Goal: Task Accomplishment & Management: Complete application form

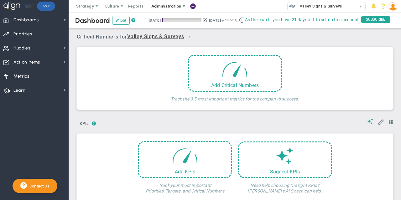
click at [160, 7] on span "Administration" at bounding box center [166, 6] width 30 height 5
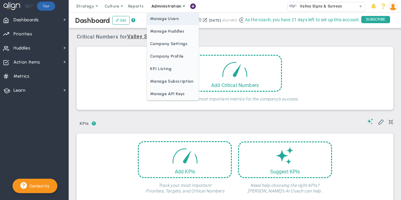
click at [162, 19] on span "Manage Users" at bounding box center [172, 19] width 51 height 13
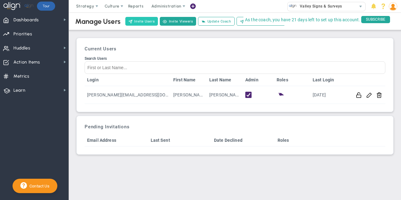
click at [140, 18] on button "Invite Users" at bounding box center [141, 21] width 33 height 9
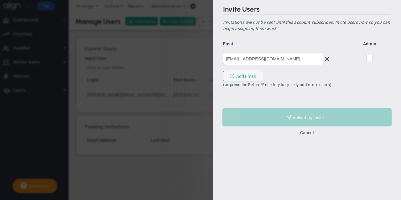
type input "[EMAIL_ADDRESS][DOMAIN_NAME]"
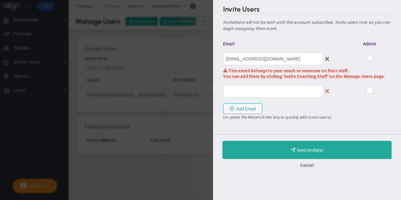
click at [326, 90] on span at bounding box center [326, 91] width 6 height 6
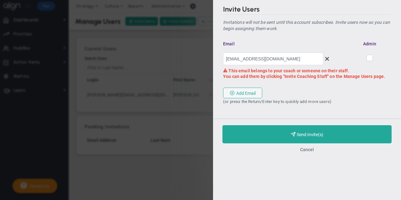
click at [305, 150] on button "Cancel" at bounding box center [307, 149] width 14 height 5
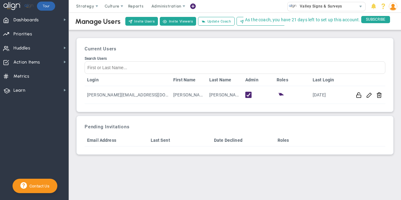
drag, startPoint x: 340, startPoint y: 35, endPoint x: 336, endPoint y: 33, distance: 4.8
click at [336, 33] on div "Manage Users Invite Users Invite Viewers Add Coach Update Coach Invite Coaching…" at bounding box center [235, 83] width 320 height 144
click at [239, 20] on div "As the coach, you have 21 days left to set up this account. SUBSCRIBE STUCKS" at bounding box center [318, 20] width 158 height 14
drag, startPoint x: 240, startPoint y: 22, endPoint x: 243, endPoint y: 23, distance: 3.3
click at [240, 22] on div "As the coach, you have 21 days left to set up this account. SUBSCRIBE STUCKS" at bounding box center [318, 20] width 158 height 14
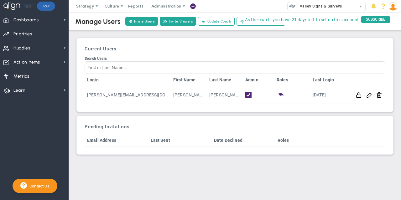
click at [276, 36] on div "Manage Users Invite Users Invite Viewers Add Coach Update Coach Invite Coaching…" at bounding box center [235, 83] width 320 height 144
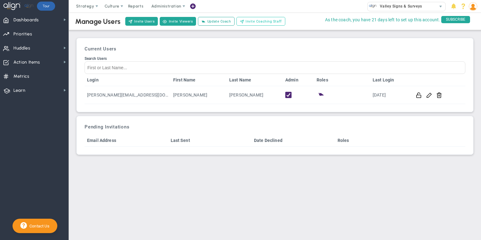
click at [269, 18] on button "Invite Coaching Staff" at bounding box center [261, 21] width 49 height 9
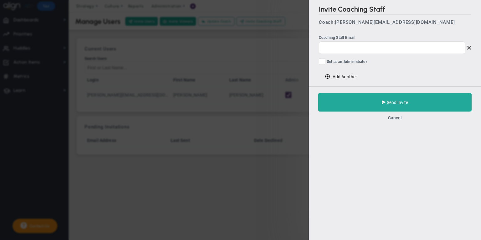
click at [345, 54] on ul "Coaching Staff Email Set as an Administrator This user is not eligible to be ad…" at bounding box center [395, 51] width 152 height 32
click at [350, 51] on input "email" at bounding box center [392, 47] width 147 height 13
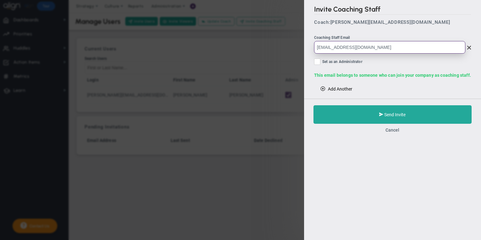
type input "[EMAIL_ADDRESS][DOMAIN_NAME]"
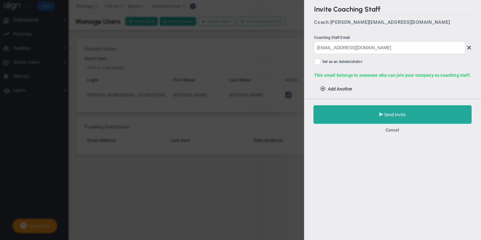
click at [326, 61] on span "Set as an Administrator" at bounding box center [342, 62] width 40 height 7
click at [320, 61] on input "Set as an Administrator" at bounding box center [318, 63] width 4 height 6
checkbox input "true"
click at [331, 86] on span "Add Another" at bounding box center [340, 88] width 24 height 5
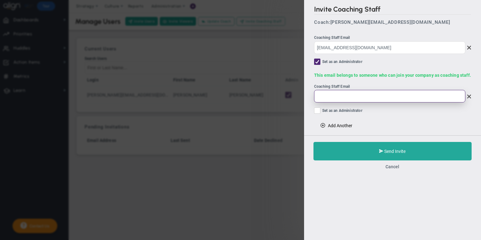
click at [355, 96] on input "email" at bounding box center [389, 96] width 151 height 13
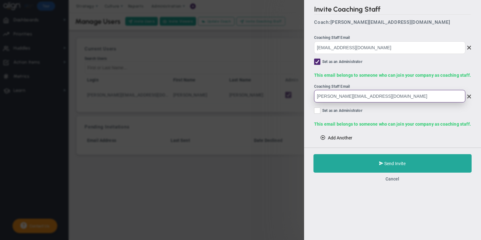
type input "[PERSON_NAME][EMAIL_ADDRESS][DOMAIN_NAME]"
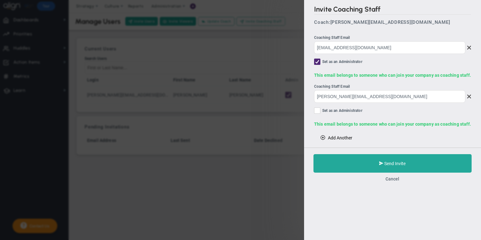
click at [323, 111] on span "Set as an Administrator" at bounding box center [342, 110] width 40 height 7
click at [320, 111] on input "Set as an Administrator" at bounding box center [318, 112] width 4 height 6
checkbox input "true"
click at [330, 137] on span "Add Another" at bounding box center [340, 137] width 24 height 5
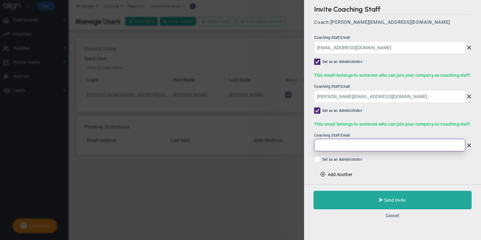
click at [338, 141] on input "email" at bounding box center [389, 145] width 151 height 13
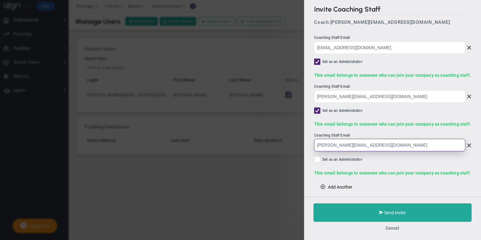
type input "[PERSON_NAME][EMAIL_ADDRESS][DOMAIN_NAME]"
click at [336, 161] on span "Set as an Administrator" at bounding box center [342, 159] width 40 height 7
click at [320, 161] on input "Set as an Administrator" at bounding box center [318, 161] width 4 height 6
checkbox input "true"
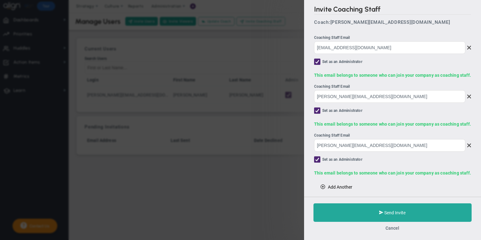
click at [331, 185] on span "Add Another" at bounding box center [340, 187] width 24 height 5
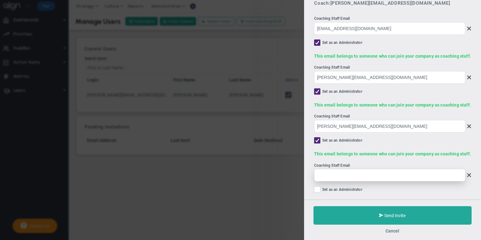
scroll to position [19, 0]
click at [354, 172] on input "email" at bounding box center [389, 175] width 151 height 13
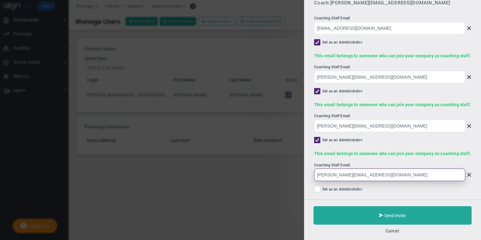
type input "[PERSON_NAME][EMAIL_ADDRESS][DOMAIN_NAME]"
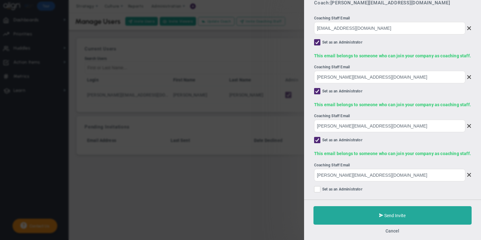
click at [334, 190] on span "Set as an Administrator" at bounding box center [342, 189] width 40 height 7
click at [320, 190] on input "Set as an Administrator" at bounding box center [318, 190] width 4 height 6
checkbox input "true"
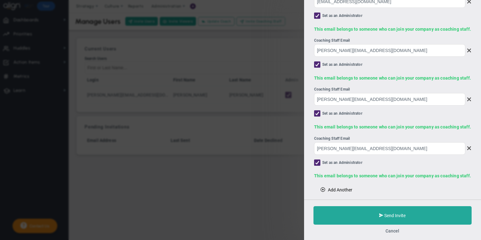
scroll to position [45, 0]
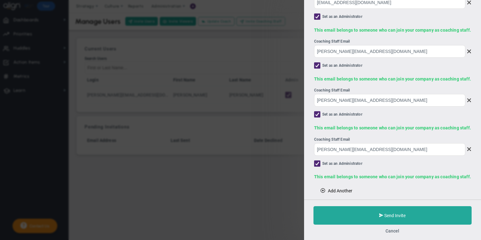
drag, startPoint x: 337, startPoint y: 189, endPoint x: 337, endPoint y: 185, distance: 3.8
click at [337, 189] on span "Add Another" at bounding box center [340, 190] width 24 height 5
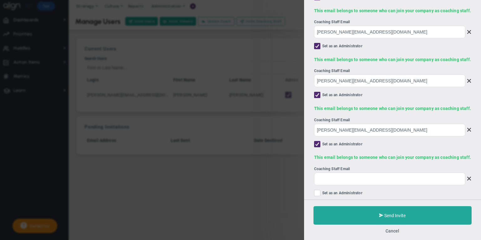
scroll to position [83, 0]
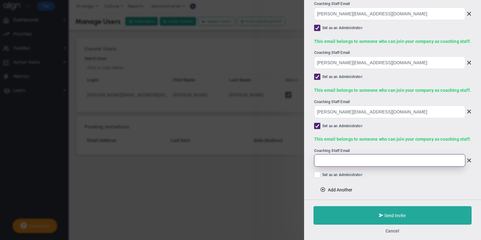
click at [341, 164] on input "email" at bounding box center [389, 160] width 151 height 13
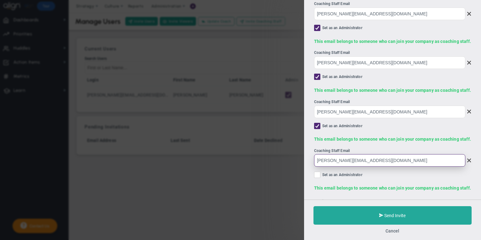
type input "[PERSON_NAME][EMAIL_ADDRESS][DOMAIN_NAME]"
click at [318, 174] on label "Set as an Administrator" at bounding box center [392, 176] width 157 height 8
click at [318, 174] on input "Set as an Administrator" at bounding box center [318, 176] width 4 height 6
checkbox input "true"
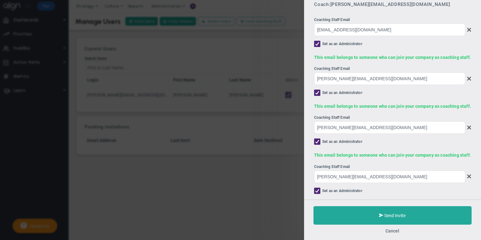
scroll to position [95, 0]
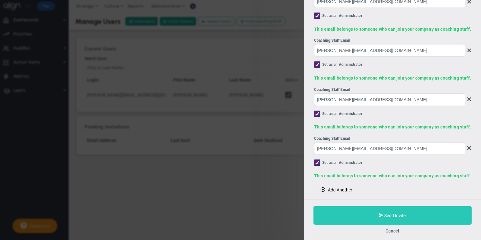
click at [362, 200] on button "Send Invite" at bounding box center [393, 215] width 158 height 18
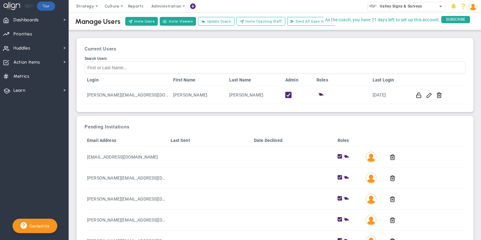
click at [388, 8] on span "Valley Signs & Surveys" at bounding box center [399, 6] width 45 height 8
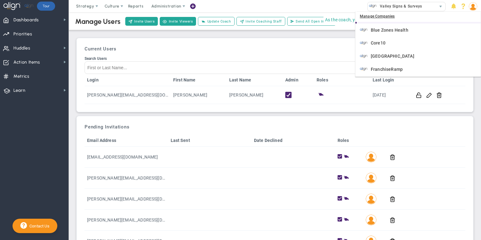
scroll to position [94, 0]
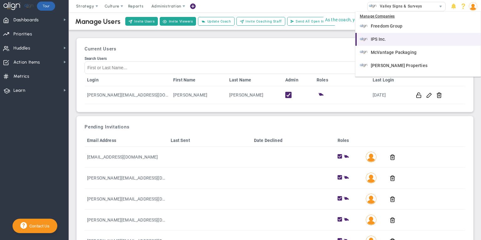
click at [381, 38] on span "IPS Inc." at bounding box center [378, 39] width 15 height 4
